Goal: Task Accomplishment & Management: Manage account settings

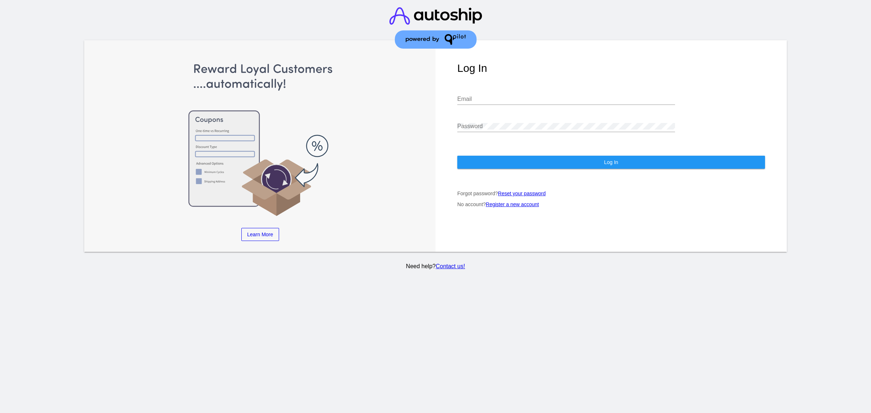
drag, startPoint x: 0, startPoint y: 0, endPoint x: 533, endPoint y: 62, distance: 536.7
click at [533, 89] on div "Email" at bounding box center [567, 101] width 218 height 24
click at [533, 62] on h1 "Log In" at bounding box center [612, 68] width 308 height 12
click at [496, 100] on input "Email" at bounding box center [567, 99] width 218 height 7
type input "[PERSON_NAME][EMAIL_ADDRESS][DOMAIN_NAME]"
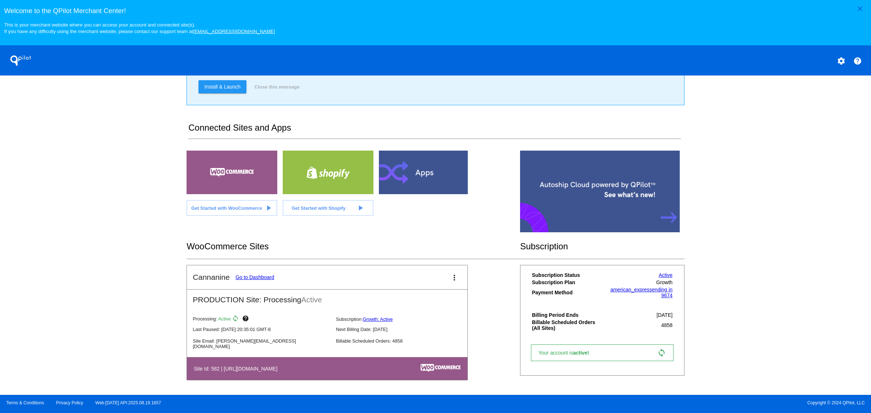
scroll to position [84, 0]
click at [253, 284] on mat-card-header "Cannanine Go to Dashboard more_vert" at bounding box center [327, 277] width 281 height 24
click at [254, 280] on link "Go to Dashboard" at bounding box center [255, 278] width 39 height 6
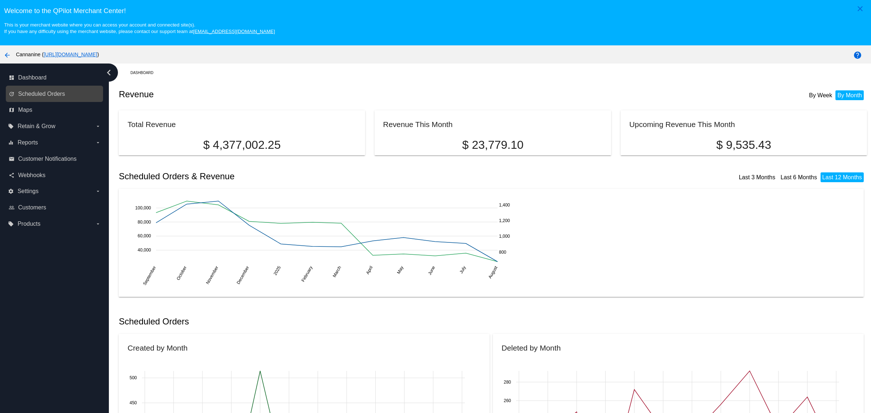
click at [90, 97] on link "update Scheduled Orders" at bounding box center [55, 94] width 92 height 12
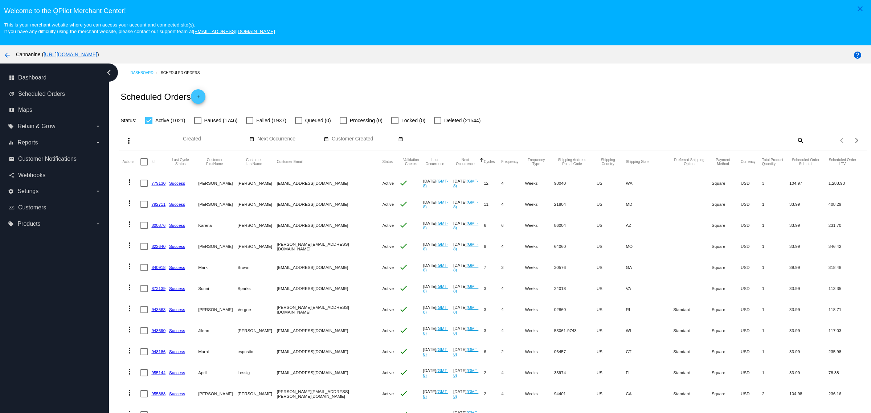
click at [783, 143] on div "search" at bounding box center [711, 140] width 187 height 11
click at [796, 142] on mat-icon "search" at bounding box center [800, 140] width 9 height 11
click at [741, 139] on input "Search" at bounding box center [711, 139] width 187 height 6
paste input "mommomemail@yahoo.com"
type input "mommomemail@yahoo.com"
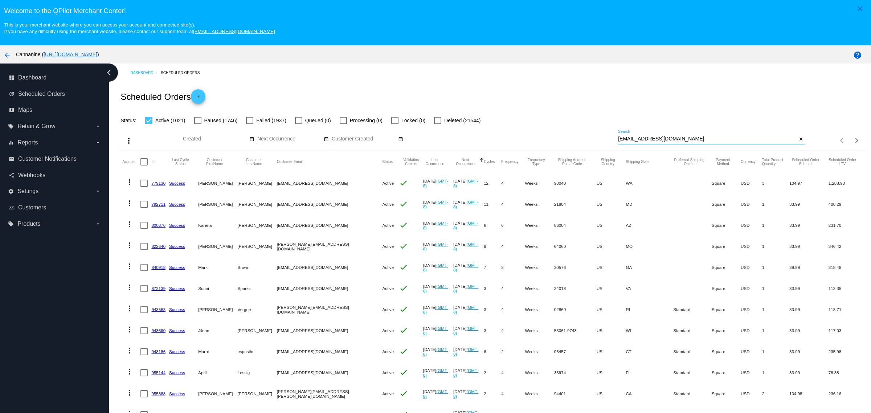
click at [723, 110] on div "Scheduled Orders add" at bounding box center [493, 96] width 748 height 29
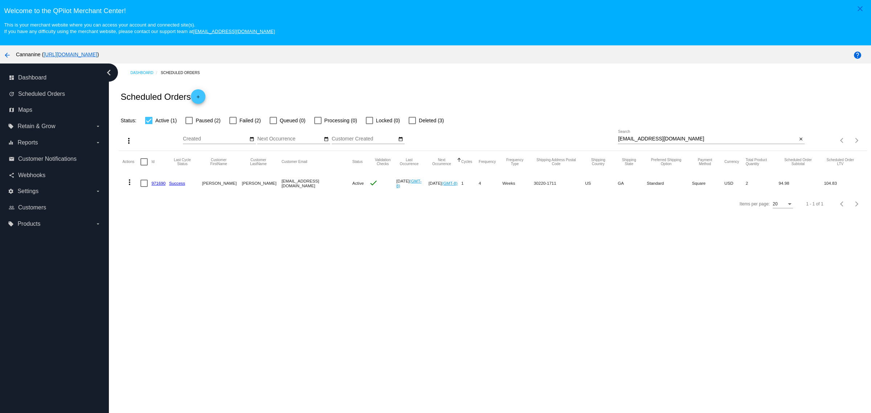
click at [280, 120] on span "Queued (0)" at bounding box center [293, 120] width 26 height 9
click at [273, 124] on input "Queued (0)" at bounding box center [273, 124] width 0 height 0
click at [264, 121] on mat-checkbox "Queued (0)" at bounding box center [283, 120] width 45 height 9
click at [269, 151] on mat-table "Actions Id Last Cycle Status Customer FirstName Customer LastName Customer Emai…" at bounding box center [493, 172] width 748 height 43
click at [270, 125] on label "Queued (0)" at bounding box center [288, 120] width 36 height 9
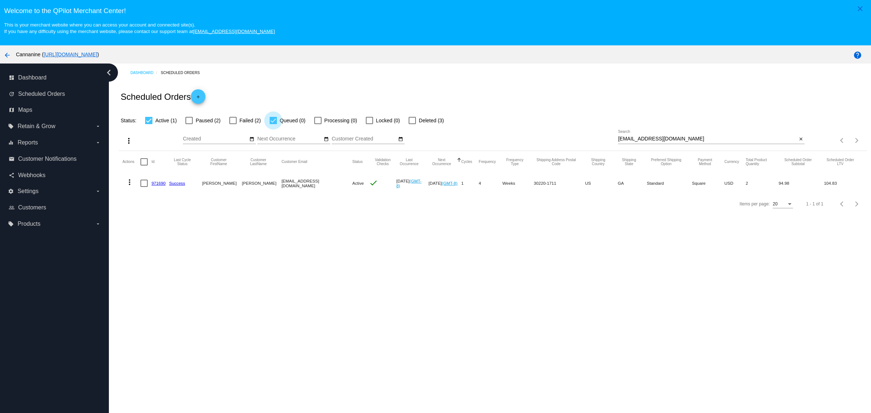
click at [273, 125] on input "Queued (0)" at bounding box center [273, 124] width 0 height 0
checkbox input "false"
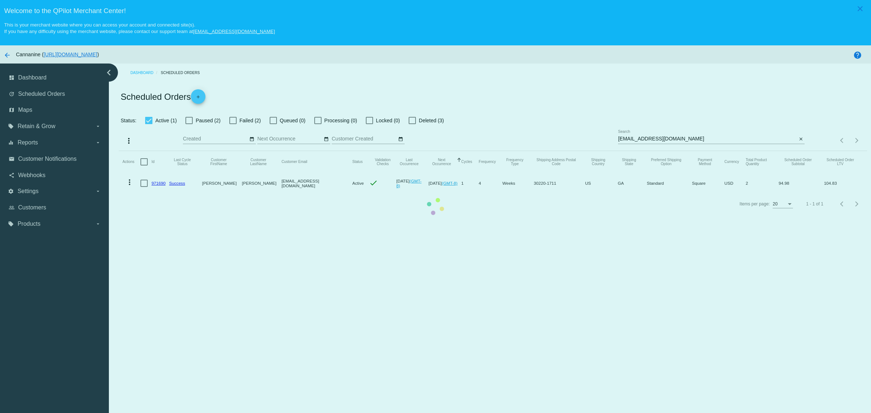
click at [227, 151] on mat-table "Actions Id Last Cycle Status Customer FirstName Customer LastName Customer Emai…" at bounding box center [493, 172] width 748 height 43
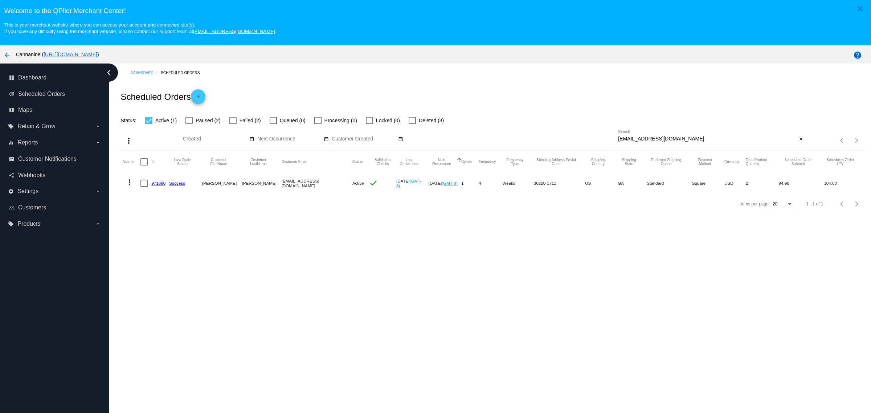
click at [229, 124] on div at bounding box center [232, 120] width 7 height 7
click at [233, 125] on input "Failed (2)" at bounding box center [233, 124] width 0 height 0
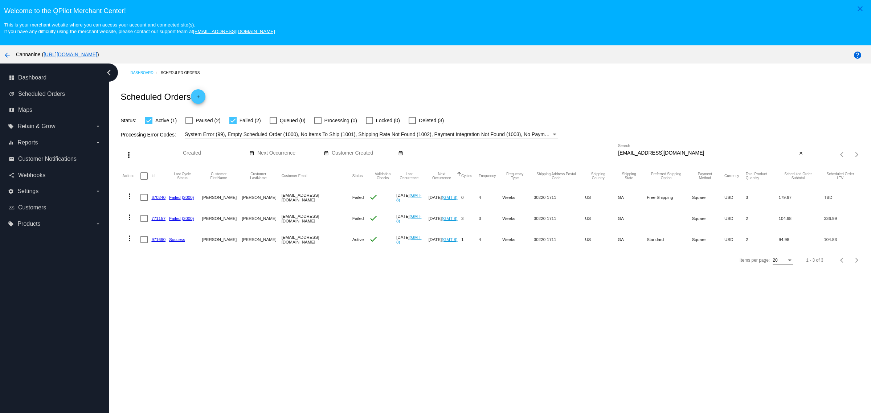
click at [229, 124] on div at bounding box center [232, 120] width 7 height 7
click at [233, 125] on input "Failed (2)" at bounding box center [233, 124] width 0 height 0
checkbox input "false"
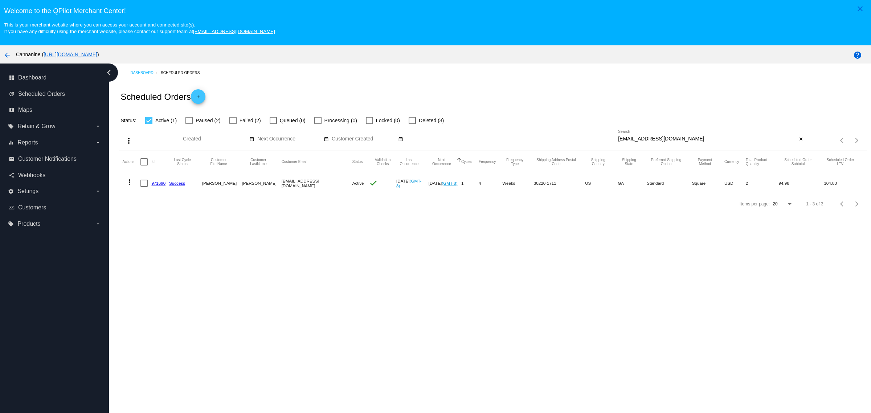
click at [409, 124] on div at bounding box center [412, 120] width 7 height 7
click at [412, 125] on input "Deleted (3)" at bounding box center [412, 124] width 0 height 0
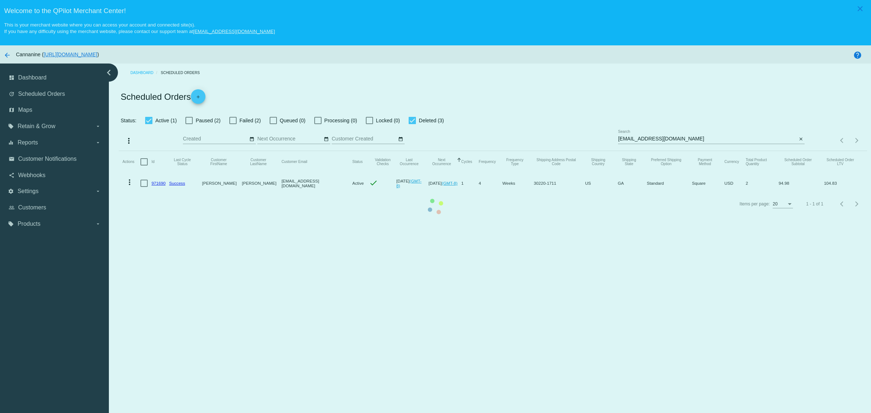
click at [405, 151] on mat-table "Actions Id Last Cycle Status Customer FirstName Customer LastName Customer Emai…" at bounding box center [493, 172] width 748 height 43
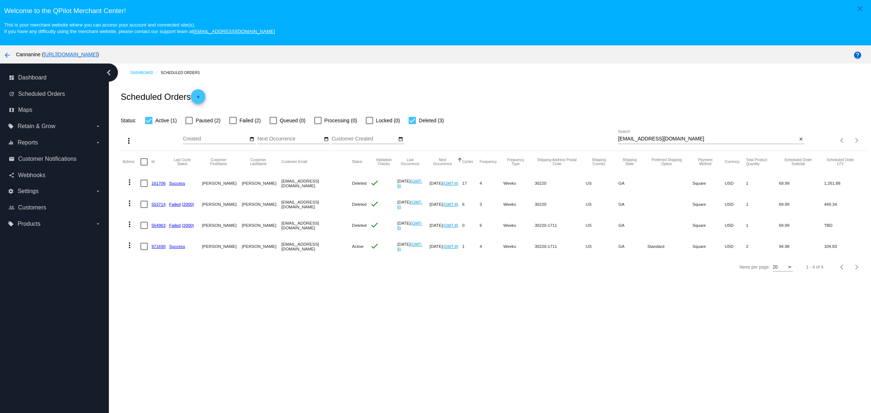
click at [409, 124] on div at bounding box center [412, 120] width 7 height 7
click at [412, 125] on input "Deleted (3)" at bounding box center [412, 124] width 0 height 0
checkbox input "false"
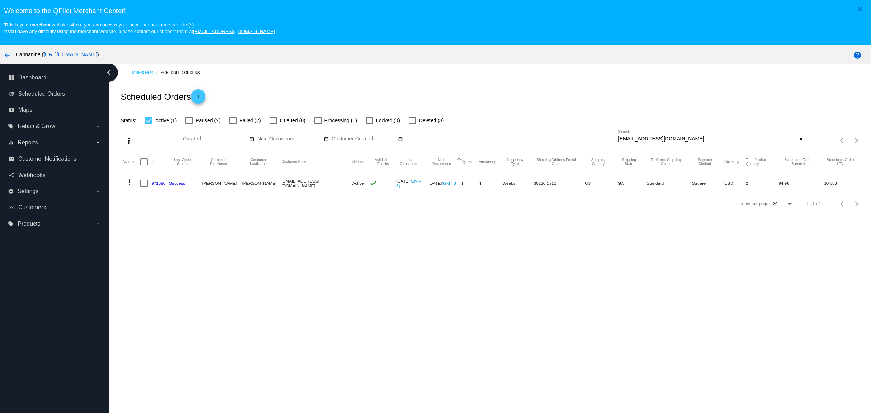
click at [231, 123] on div at bounding box center [232, 120] width 7 height 7
click at [233, 124] on input "Failed (2)" at bounding box center [233, 124] width 0 height 0
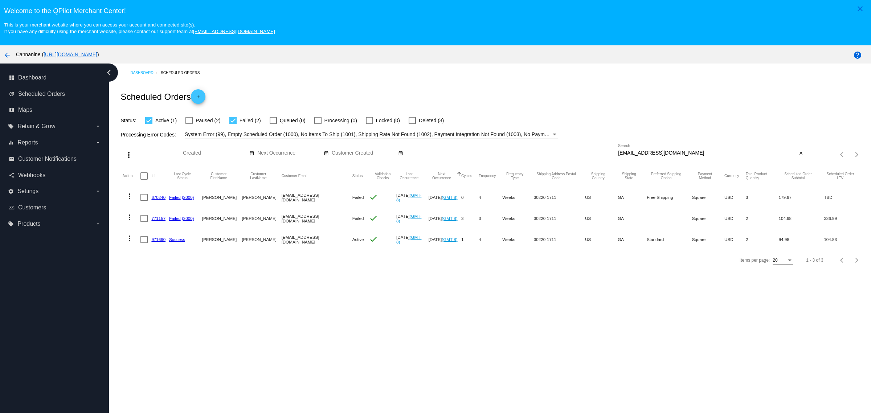
click at [229, 124] on div at bounding box center [232, 120] width 7 height 7
click at [233, 125] on input "Failed (2)" at bounding box center [233, 124] width 0 height 0
checkbox input "false"
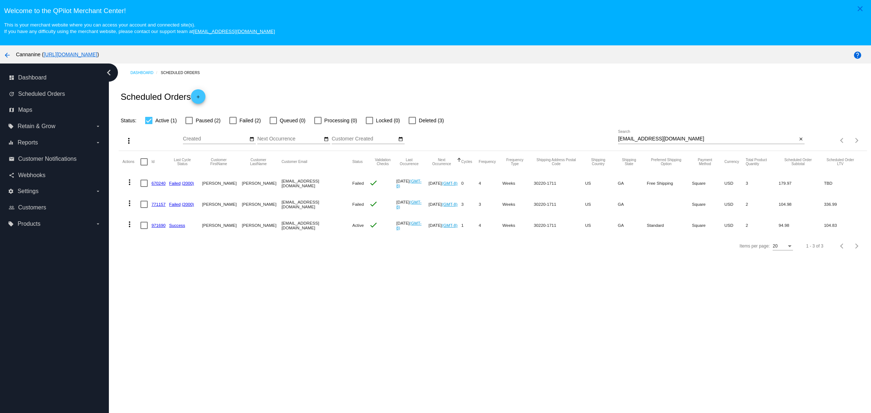
click at [185, 123] on app-dashboard-scheduled-orders "Scheduled Orders add Status: Active (1) Paused (2) Failed (2) Queued (0) Proces…" at bounding box center [493, 169] width 748 height 174
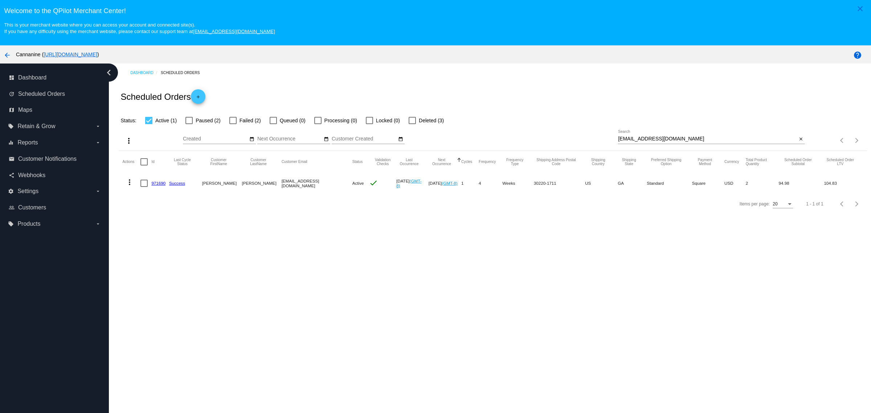
click at [186, 123] on div at bounding box center [189, 120] width 7 height 7
click at [189, 124] on input "Paused (2)" at bounding box center [189, 124] width 0 height 0
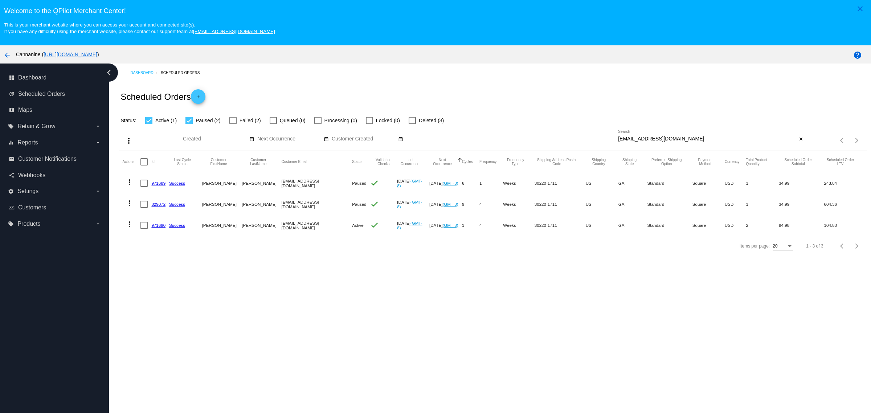
click at [186, 123] on div at bounding box center [189, 120] width 7 height 7
click at [189, 124] on input "Paused (2)" at bounding box center [189, 124] width 0 height 0
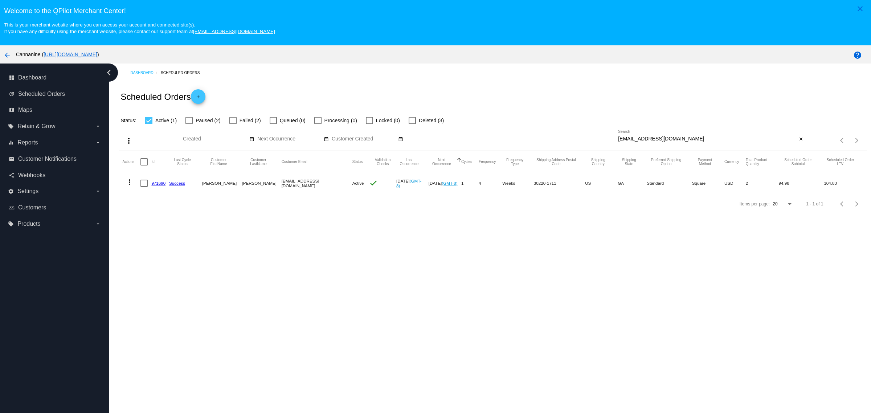
click at [192, 119] on label "Paused (2)" at bounding box center [203, 120] width 35 height 9
click at [189, 124] on input "Paused (2)" at bounding box center [189, 124] width 0 height 0
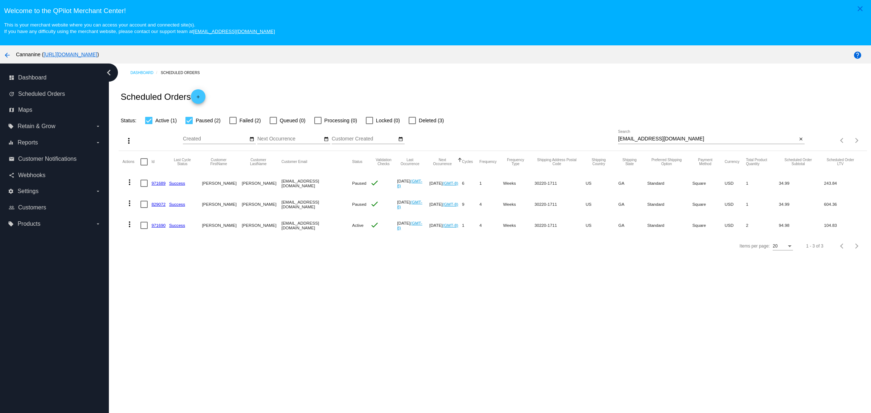
click at [304, 182] on mat-cell "mommomemail@yahoo.com" at bounding box center [316, 183] width 71 height 21
copy mat-cell "mommomemail@yahoo.com"
click at [130, 184] on mat-icon "more_vert" at bounding box center [129, 182] width 9 height 9
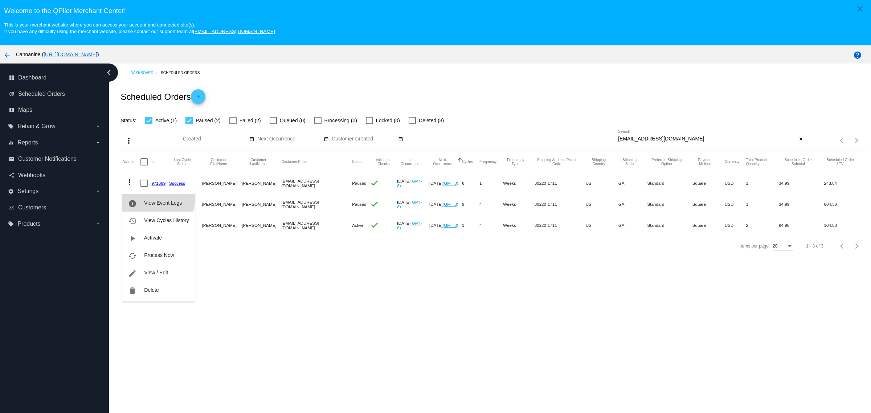
click at [155, 198] on button "info View Event Logs" at bounding box center [158, 202] width 72 height 17
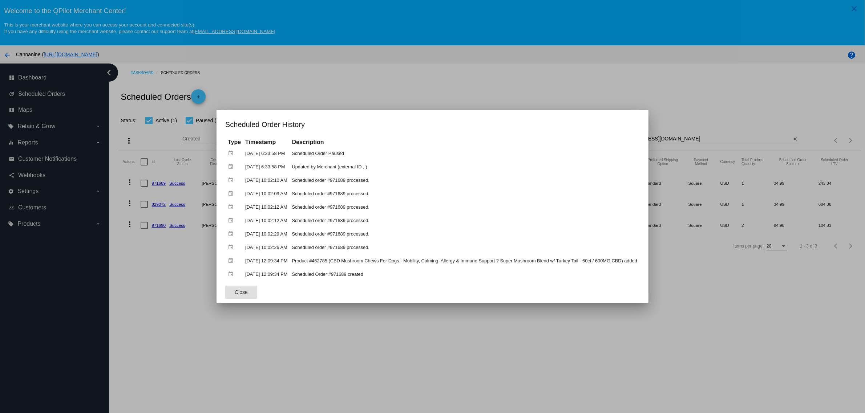
click at [411, 334] on div at bounding box center [432, 206] width 865 height 413
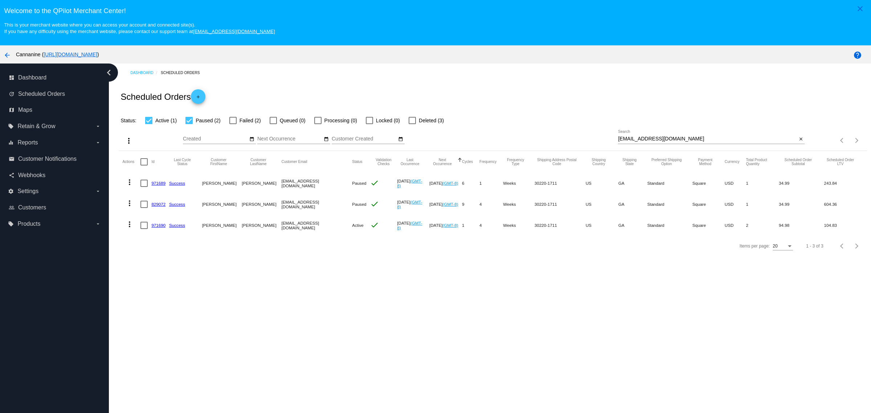
click at [128, 206] on mat-icon "more_vert" at bounding box center [129, 203] width 9 height 9
click at [167, 228] on button "info View Event Logs" at bounding box center [158, 223] width 72 height 17
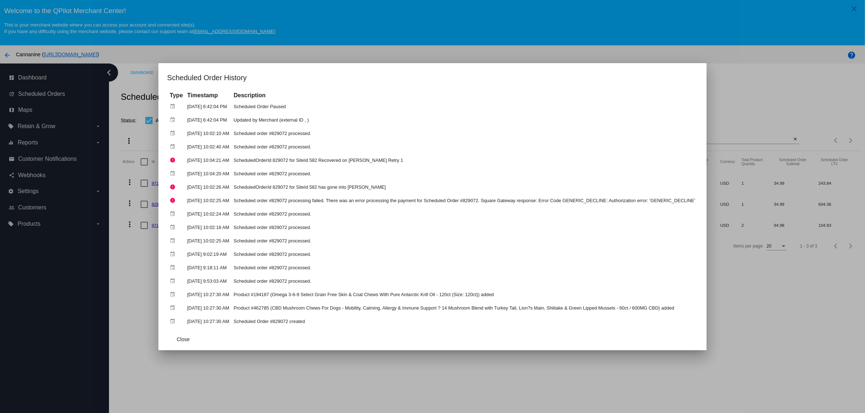
click at [367, 355] on div at bounding box center [432, 206] width 865 height 413
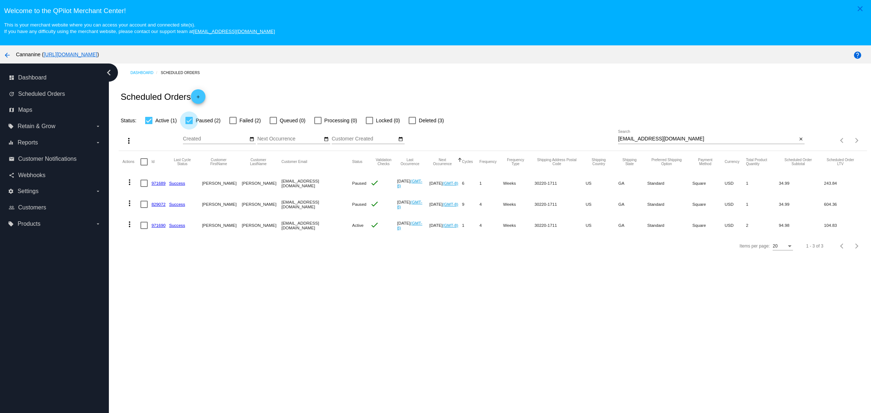
click at [191, 124] on div at bounding box center [189, 120] width 7 height 7
click at [189, 125] on input "Paused (2)" at bounding box center [189, 124] width 0 height 0
checkbox input "false"
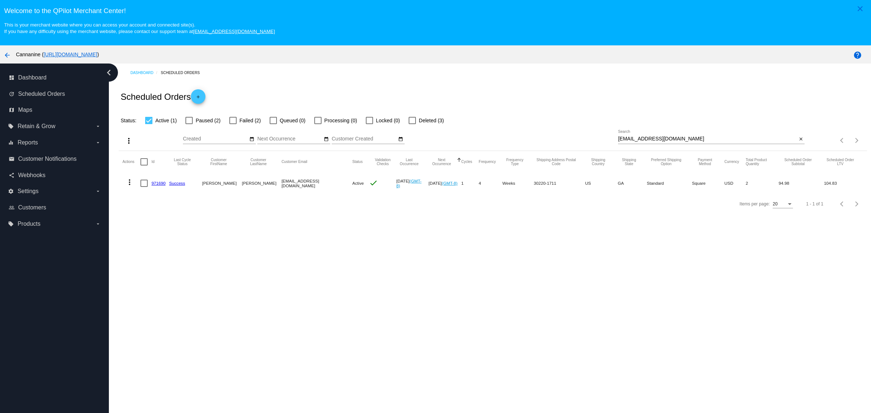
click at [157, 194] on mat-cell "971690" at bounding box center [160, 183] width 18 height 21
copy link "971690"
click at [138, 186] on mat-cell "more_vert" at bounding box center [131, 183] width 18 height 21
click at [134, 187] on mat-icon "more_vert" at bounding box center [129, 182] width 9 height 9
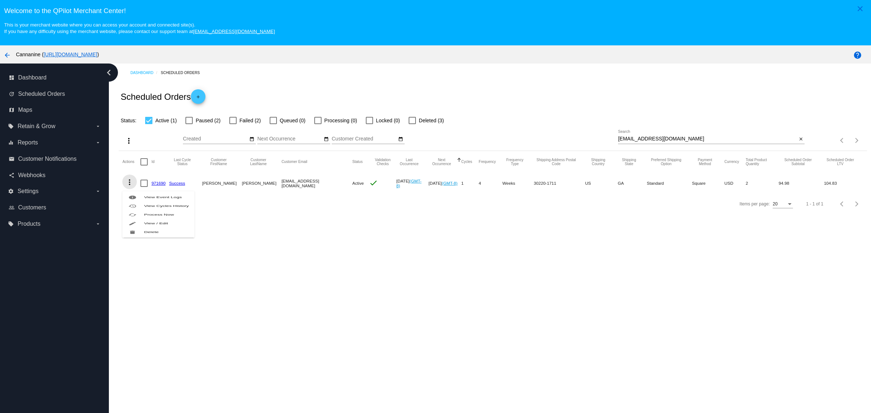
click at [160, 202] on button "info View Event Logs" at bounding box center [158, 197] width 72 height 9
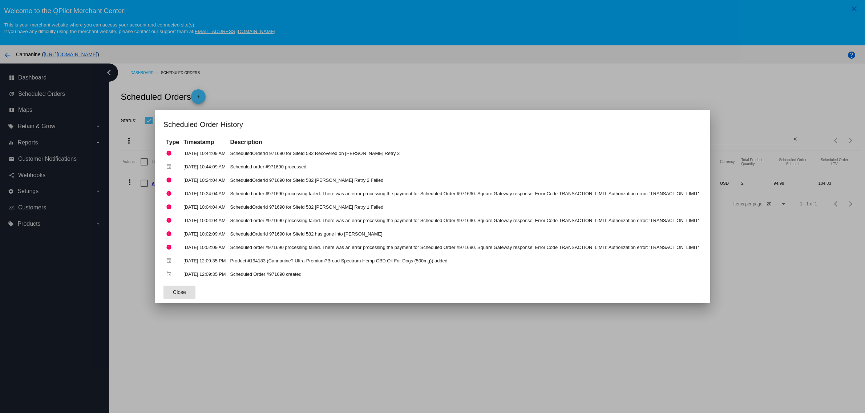
click at [423, 353] on div at bounding box center [432, 206] width 865 height 413
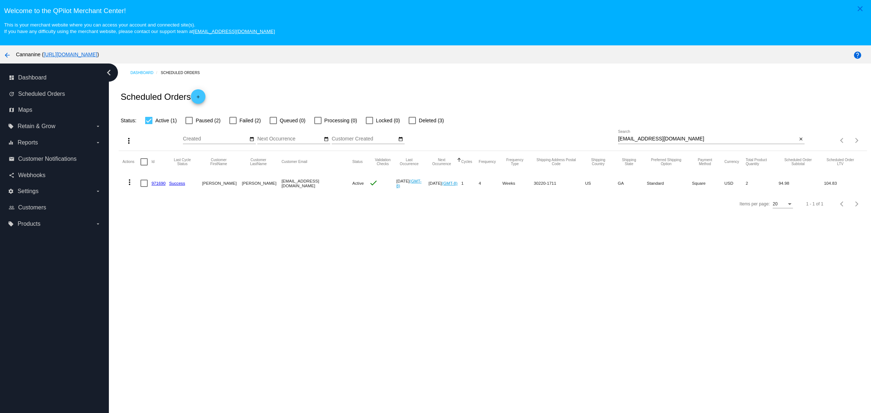
click at [127, 187] on mat-icon "more_vert" at bounding box center [129, 182] width 9 height 9
click at [150, 198] on button "info View Event Logs" at bounding box center [158, 197] width 72 height 9
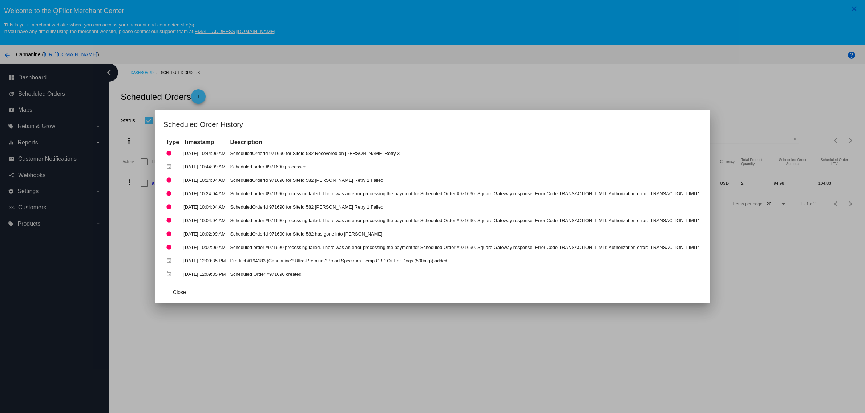
click at [271, 320] on div at bounding box center [432, 206] width 865 height 413
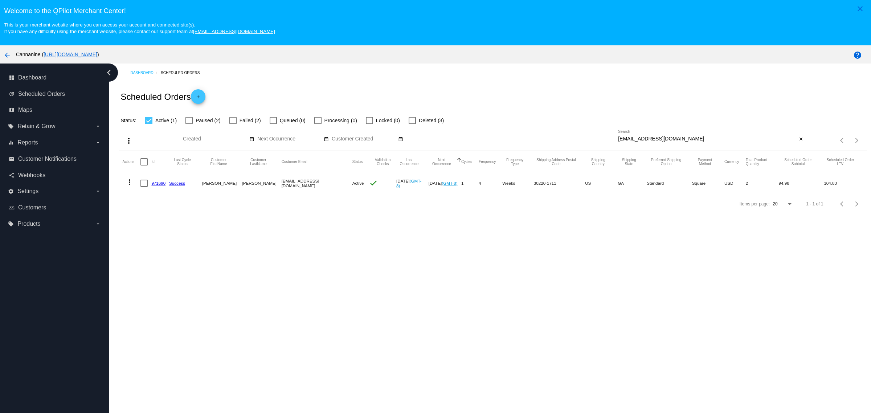
click at [234, 125] on label "Failed (2)" at bounding box center [245, 120] width 32 height 9
click at [233, 125] on input "Failed (2)" at bounding box center [233, 124] width 0 height 0
checkbox input "true"
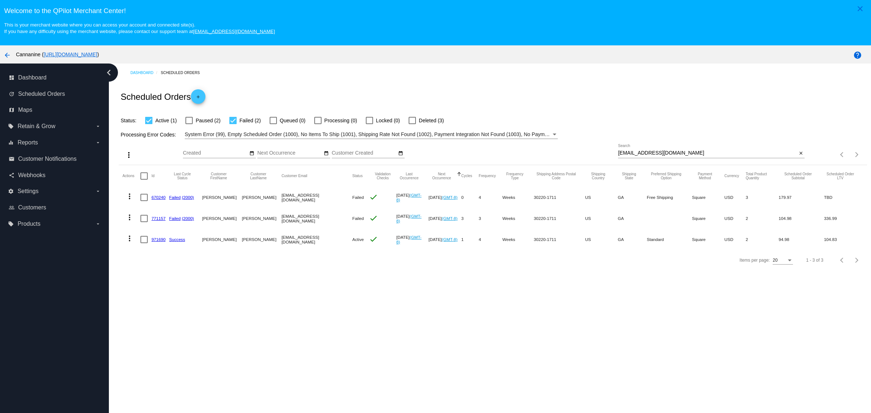
click at [192, 120] on label "Paused (2)" at bounding box center [203, 120] width 35 height 9
click at [189, 124] on input "Paused (2)" at bounding box center [189, 124] width 0 height 0
checkbox input "true"
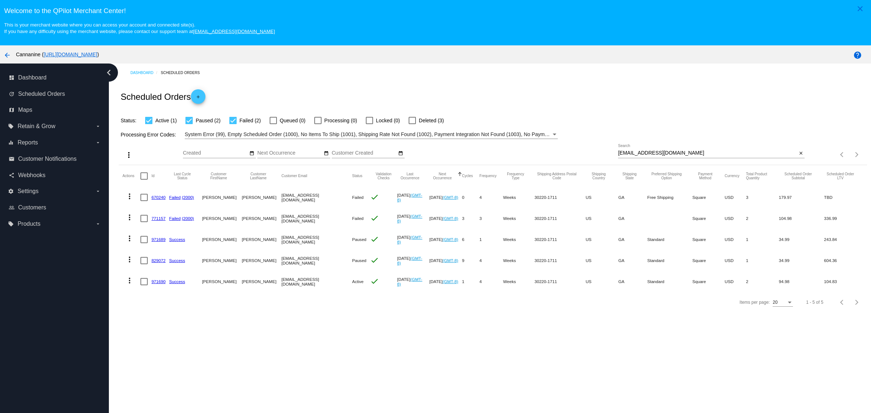
click at [135, 240] on button "more_vert" at bounding box center [129, 238] width 15 height 15
click at [174, 263] on button "info View Event Logs" at bounding box center [158, 259] width 72 height 17
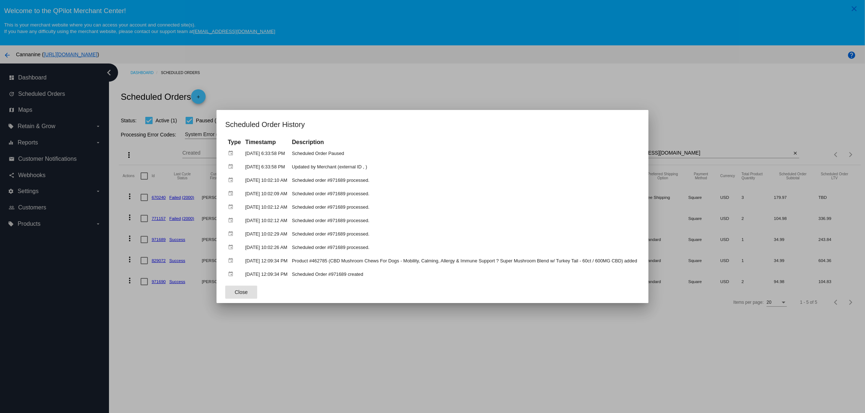
click at [308, 330] on div at bounding box center [432, 206] width 865 height 413
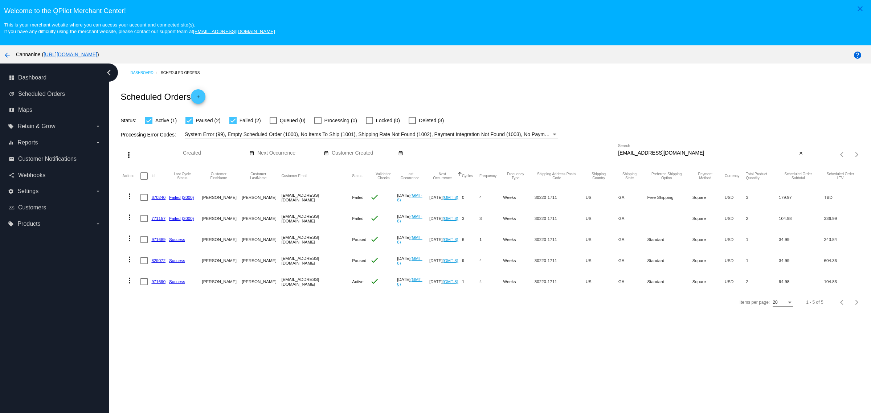
click at [132, 264] on mat-icon "more_vert" at bounding box center [129, 259] width 9 height 9
click at [180, 274] on button "info View Event Logs" at bounding box center [158, 280] width 72 height 17
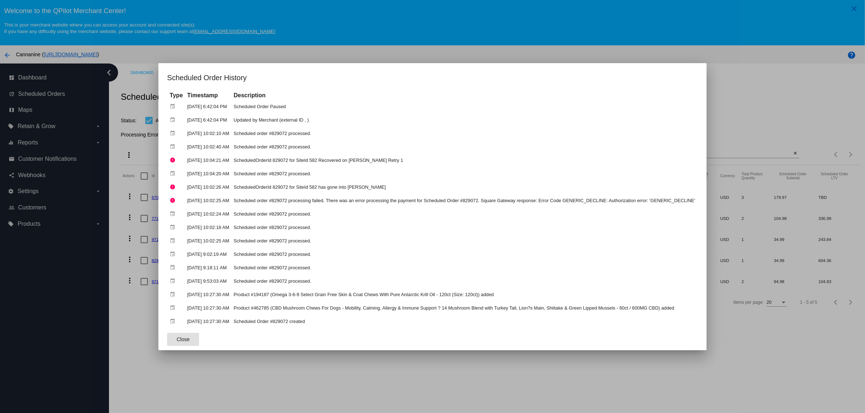
click at [353, 383] on div at bounding box center [432, 206] width 865 height 413
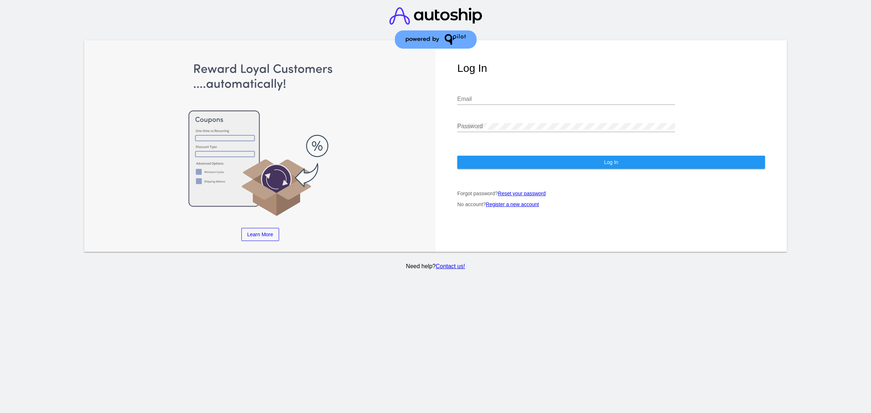
drag, startPoint x: 616, startPoint y: 45, endPoint x: 582, endPoint y: 75, distance: 45.5
click at [616, 45] on div "Log In Email Password Log In Forgot password? Reset your password No account? R…" at bounding box center [611, 146] width 351 height 212
drag, startPoint x: 571, startPoint y: 81, endPoint x: 547, endPoint y: 97, distance: 29.1
click at [571, 82] on div "Log In Email Password Log In Forgot password? Reset your password No account? R…" at bounding box center [611, 146] width 351 height 212
click at [546, 97] on input "Email" at bounding box center [567, 99] width 218 height 7
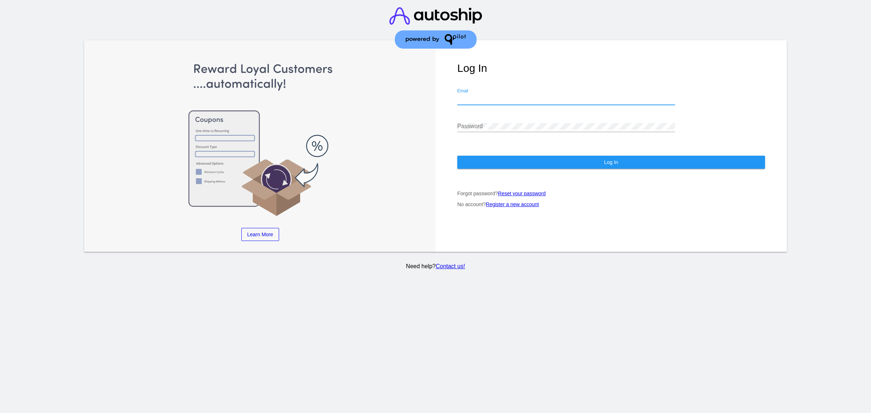
type input "ivan@cannanine.com"
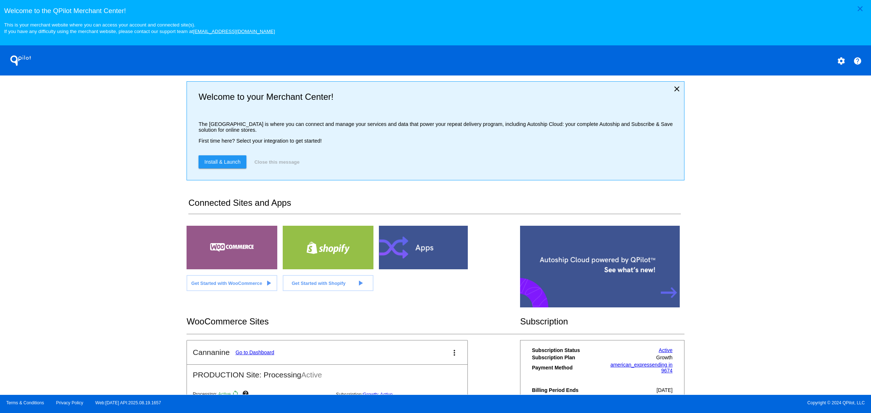
scroll to position [84, 0]
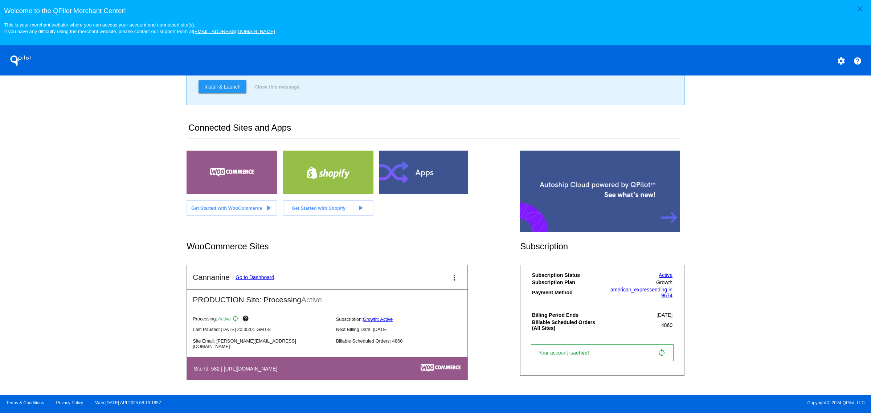
click at [256, 278] on link "Go to Dashboard" at bounding box center [255, 278] width 39 height 6
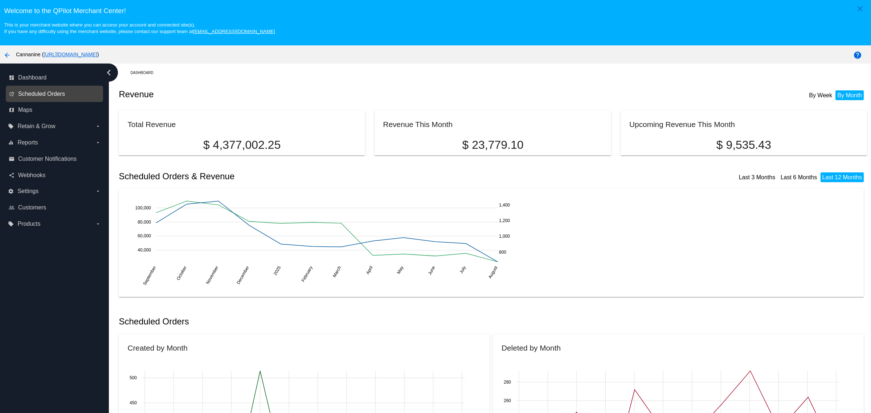
click at [57, 93] on span "Scheduled Orders" at bounding box center [41, 94] width 47 height 7
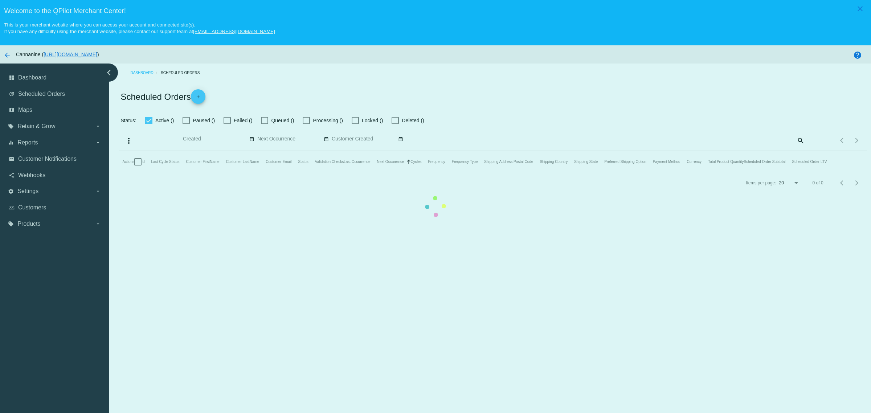
checkbox input "true"
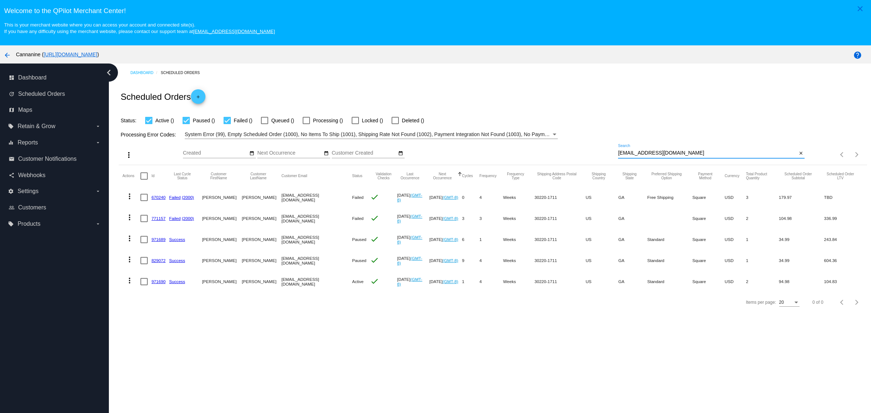
click at [699, 156] on input "mommomemail@yahoo.com" at bounding box center [707, 153] width 179 height 6
paste input "829072"
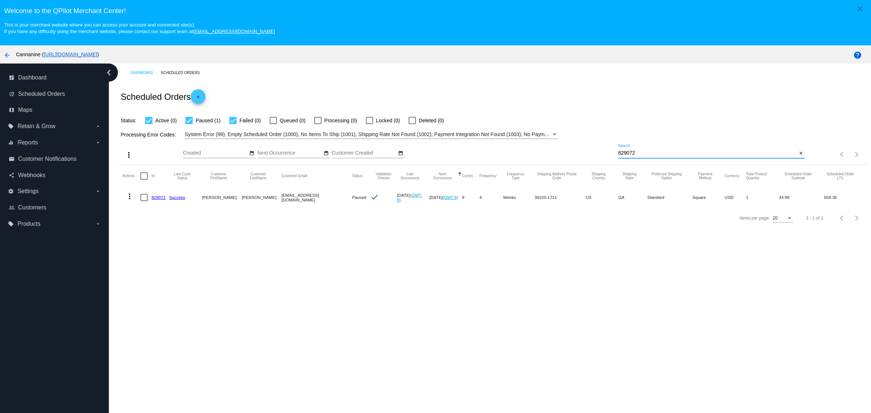
click at [316, 206] on mat-cell "mommomemail@yahoo.com" at bounding box center [316, 197] width 71 height 21
copy mat-cell "mommomemail@yahoo.com"
click at [652, 168] on app-dashboard-scheduled-orders "Scheduled Orders add Status: Active (0) Paused (1) Failed (0) Queued (0) Proces…" at bounding box center [493, 155] width 748 height 146
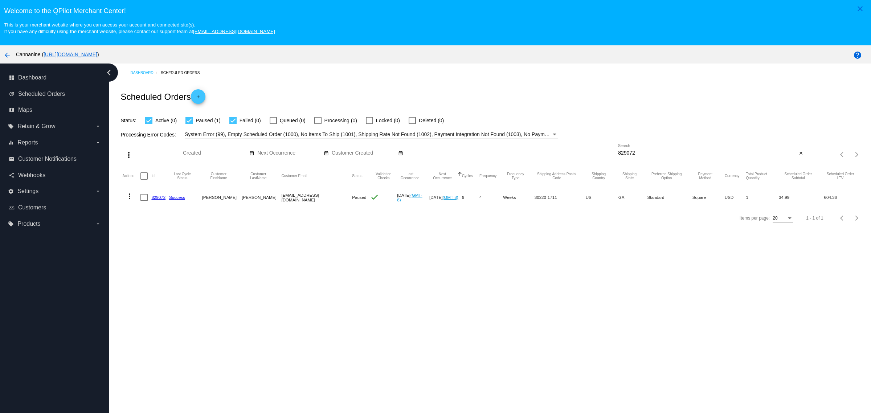
click at [655, 156] on input "829072" at bounding box center [707, 153] width 179 height 6
paste input "mommomemail@yahoo.com"
click at [655, 156] on input "829072" at bounding box center [707, 153] width 179 height 6
click at [605, 345] on div "Dashboard Scheduled Orders Scheduled Orders add Status: Active (0) Paused (1) F…" at bounding box center [490, 252] width 763 height 377
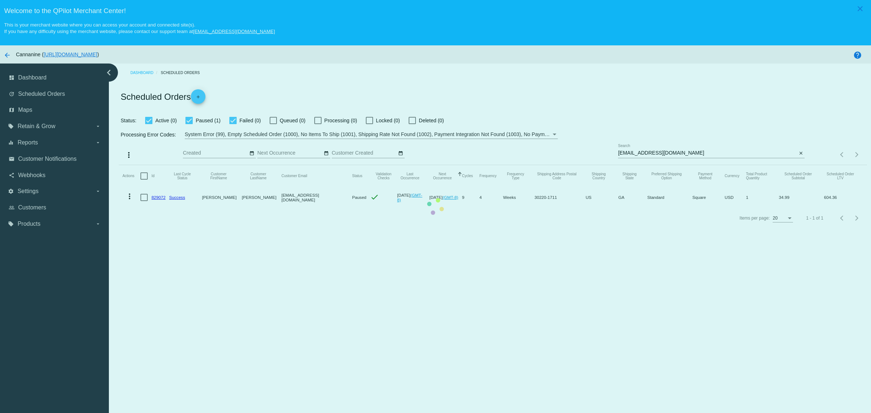
click at [729, 165] on mat-table "Actions Id Last Cycle Status Customer FirstName Customer LastName Customer Emai…" at bounding box center [493, 186] width 748 height 43
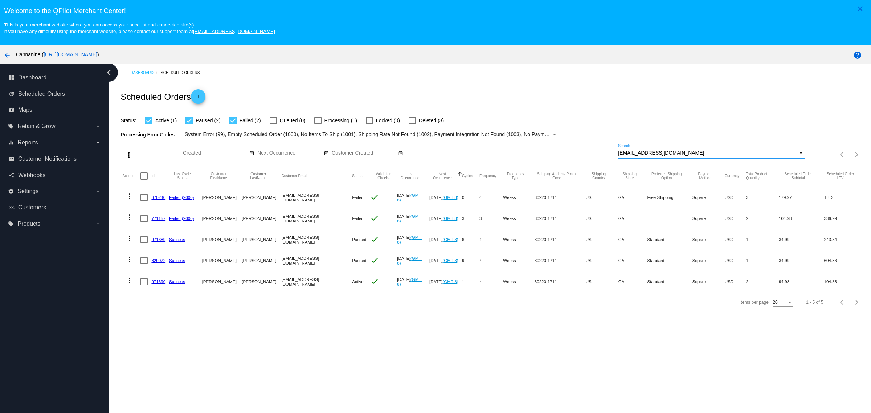
click at [729, 156] on input "mommomemail@yahoo.com" at bounding box center [707, 153] width 179 height 6
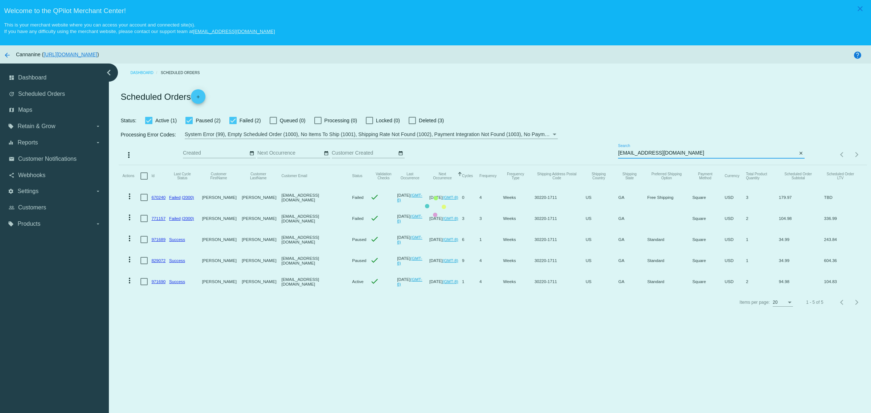
type input "mommomemail@yahoo.com"
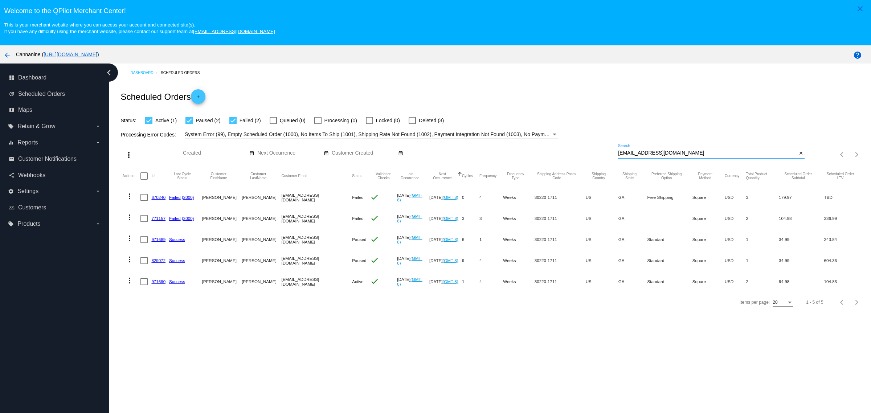
click at [151, 284] on mat-cell at bounding box center [146, 281] width 11 height 21
click at [154, 284] on link "971690" at bounding box center [158, 281] width 14 height 5
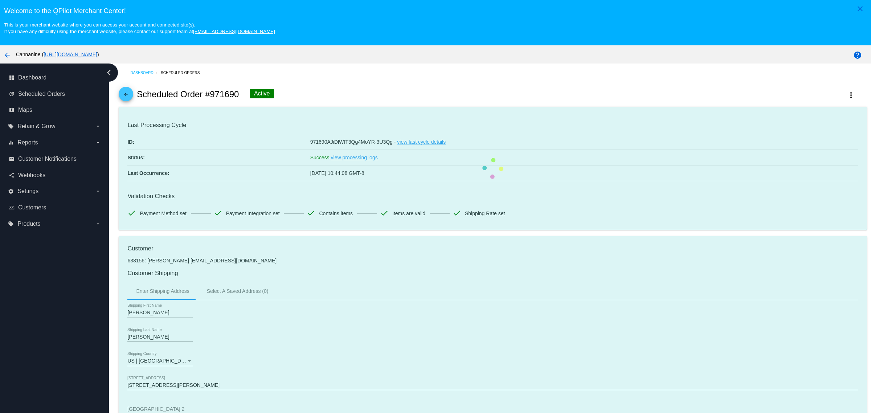
scroll to position [272, 0]
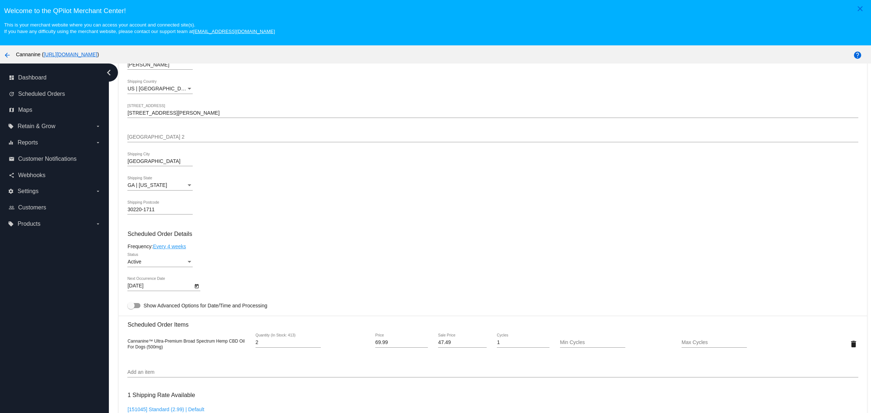
click at [708, 67] on div "Carole Shipping First Name Akers Shipping Last Name US | USA Shipping Country 3…" at bounding box center [492, 126] width 731 height 197
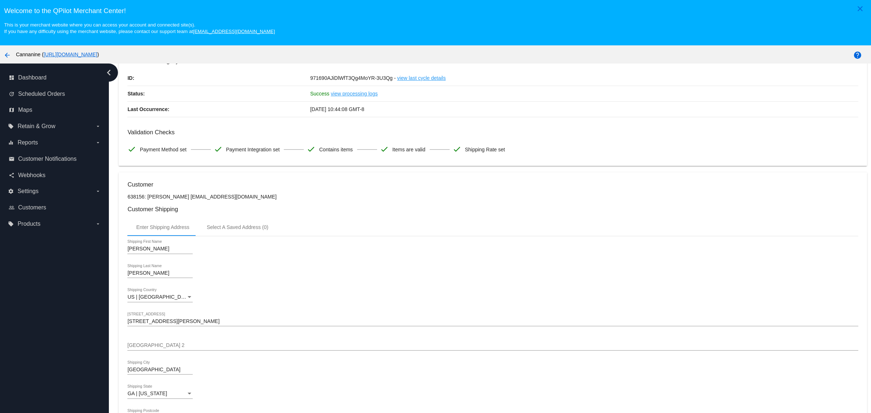
scroll to position [45, 0]
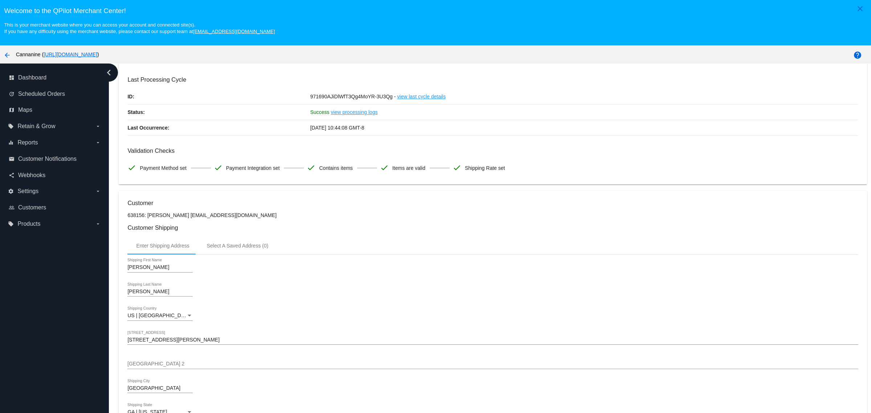
click at [10, 57] on mat-icon "arrow_back" at bounding box center [7, 55] width 9 height 9
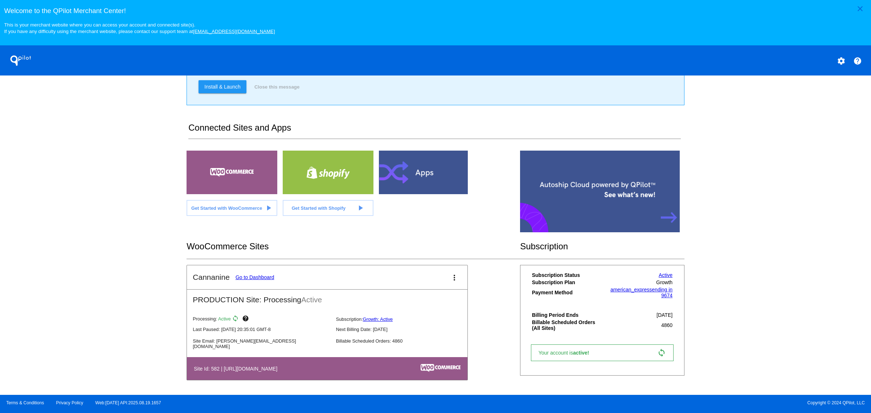
scroll to position [84, 0]
click at [259, 282] on mat-card-title "Cannanine Go to Dashboard" at bounding box center [233, 277] width 81 height 9
click at [259, 279] on link "Go to Dashboard" at bounding box center [255, 278] width 39 height 6
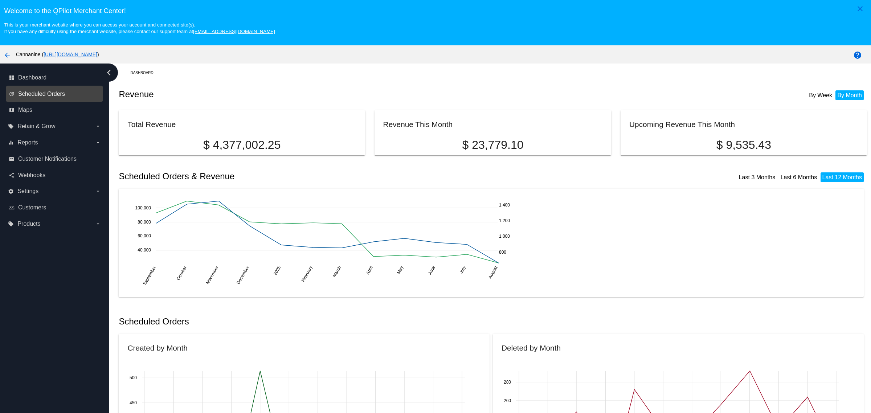
click at [44, 95] on span "Scheduled Orders" at bounding box center [41, 94] width 47 height 7
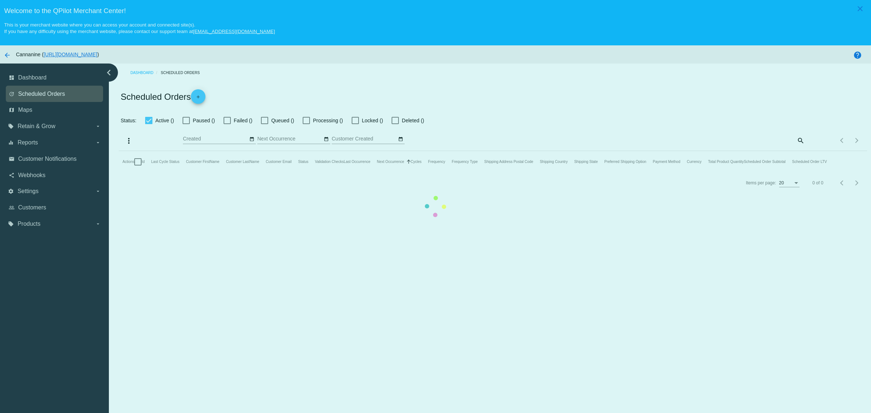
checkbox input "true"
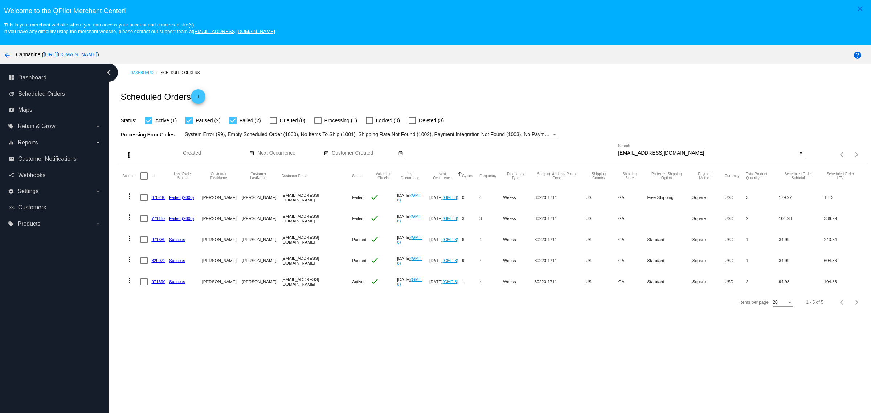
click at [696, 162] on div "mommomemail@yahoo.com Search close" at bounding box center [711, 154] width 187 height 21
click at [696, 158] on div "mommomemail@yahoo.com Search" at bounding box center [707, 151] width 179 height 14
click at [698, 156] on input "mommomemail@yahoo.com" at bounding box center [707, 153] width 179 height 6
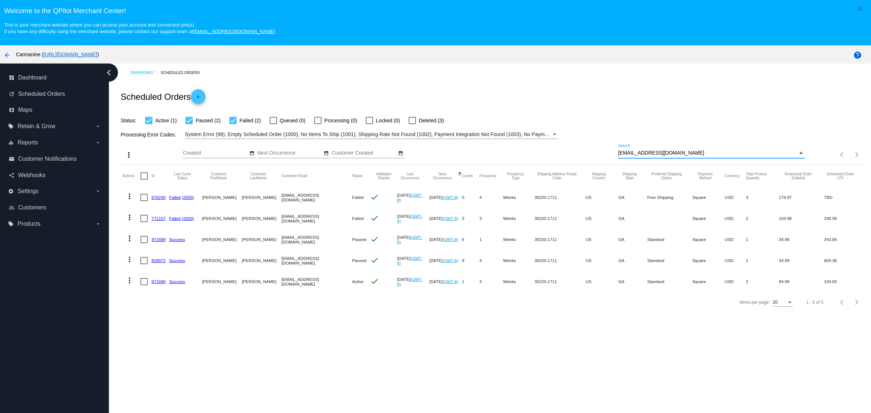
click at [698, 156] on input "mommomemail@yahoo.com" at bounding box center [707, 153] width 179 height 6
click at [698, 125] on div "Status: Active (1) Paused (2) Failed (2) Queued (0) Processing (0) Locked (0) D…" at bounding box center [493, 118] width 748 height 14
click at [128, 242] on mat-icon "more_vert" at bounding box center [129, 238] width 9 height 9
click at [156, 251] on button "info View Event Logs" at bounding box center [158, 253] width 72 height 9
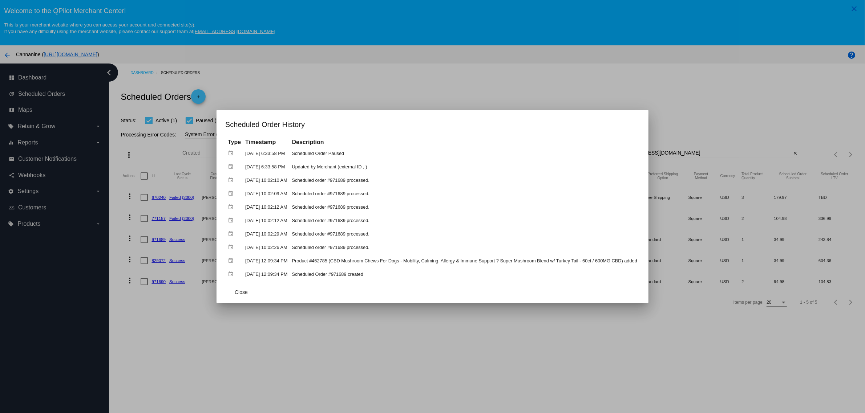
click at [241, 324] on div at bounding box center [432, 206] width 865 height 413
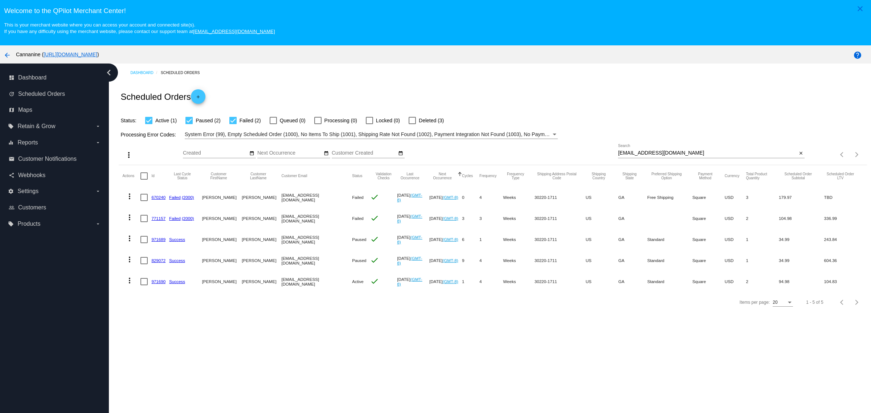
click at [131, 260] on mat-icon "more_vert" at bounding box center [129, 259] width 9 height 9
click at [175, 276] on button "info View Event Logs" at bounding box center [158, 275] width 72 height 9
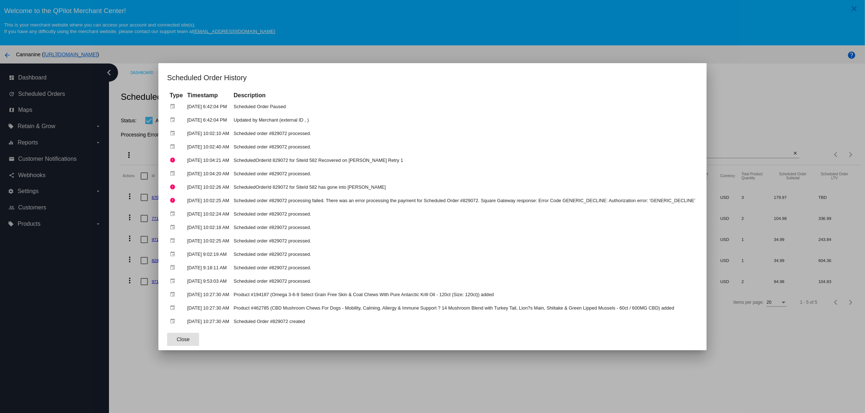
click at [327, 377] on div at bounding box center [432, 206] width 865 height 413
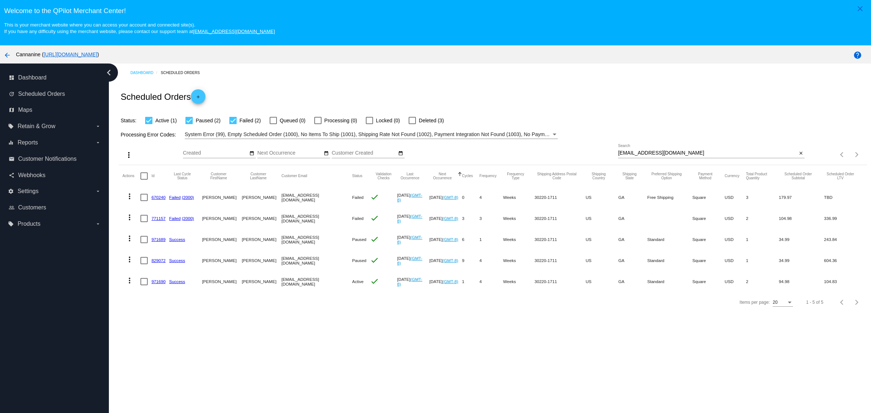
click at [718, 331] on div "Dashboard Scheduled Orders Scheduled Orders add Status: Active (1) Paused (2) F…" at bounding box center [490, 252] width 763 height 377
click at [158, 289] on mat-cell "971690" at bounding box center [160, 281] width 18 height 21
copy link "971690"
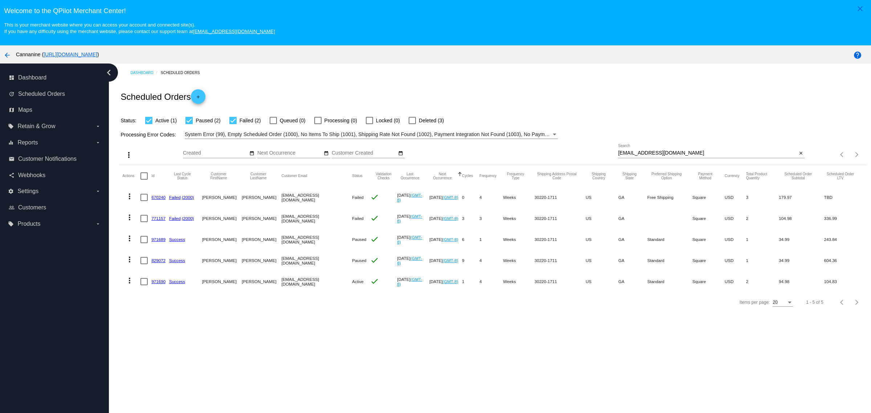
click at [774, 356] on div "Dashboard Scheduled Orders Scheduled Orders add Status: Active (1) Paused (2) F…" at bounding box center [490, 252] width 763 height 377
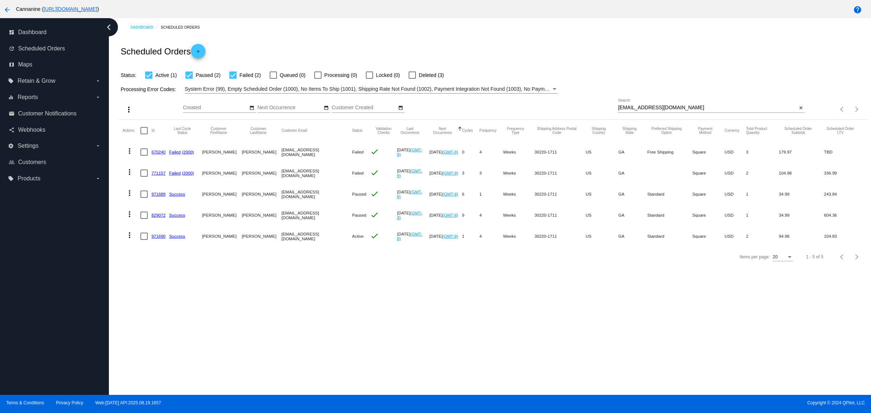
scroll to position [48, 0]
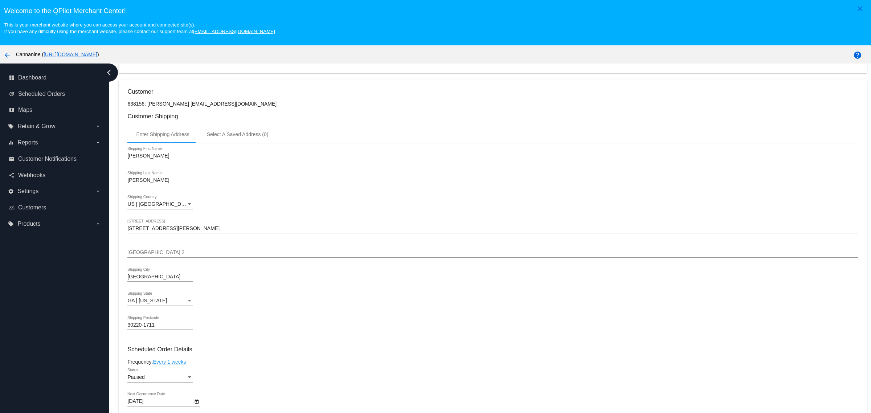
scroll to position [318, 0]
